Goal: Information Seeking & Learning: Learn about a topic

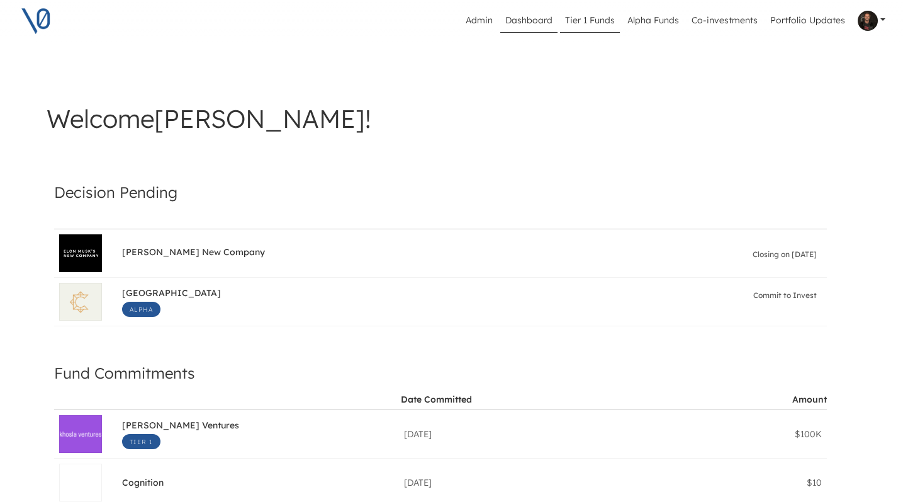
click at [592, 20] on link "Tier 1 Funds" at bounding box center [590, 21] width 60 height 24
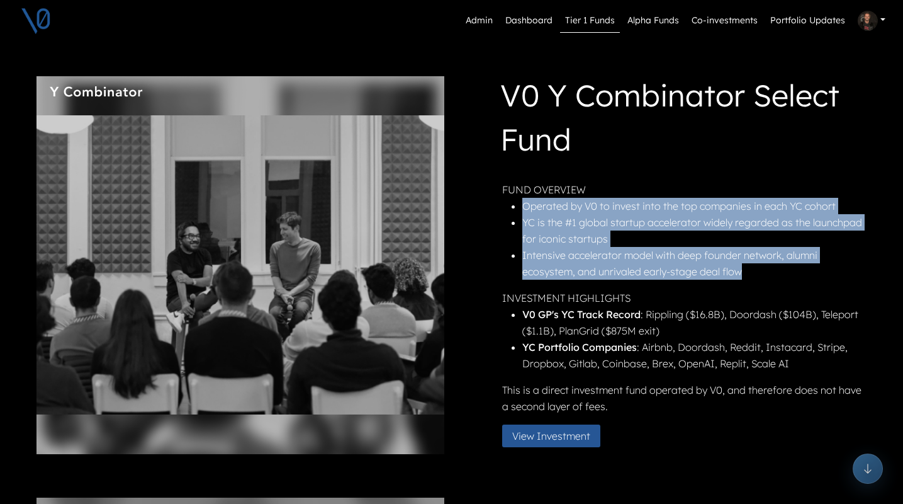
drag, startPoint x: 747, startPoint y: 274, endPoint x: 529, endPoint y: 206, distance: 228.2
click at [529, 206] on ul "Operated by V0 to invest into the top companies in each YC cohort YC is the #1 …" at bounding box center [683, 239] width 363 height 82
copy ul "Operated by V0 to invest into the top companies in each YC cohort YC is the #1 …"
